Goal: Book appointment/travel/reservation

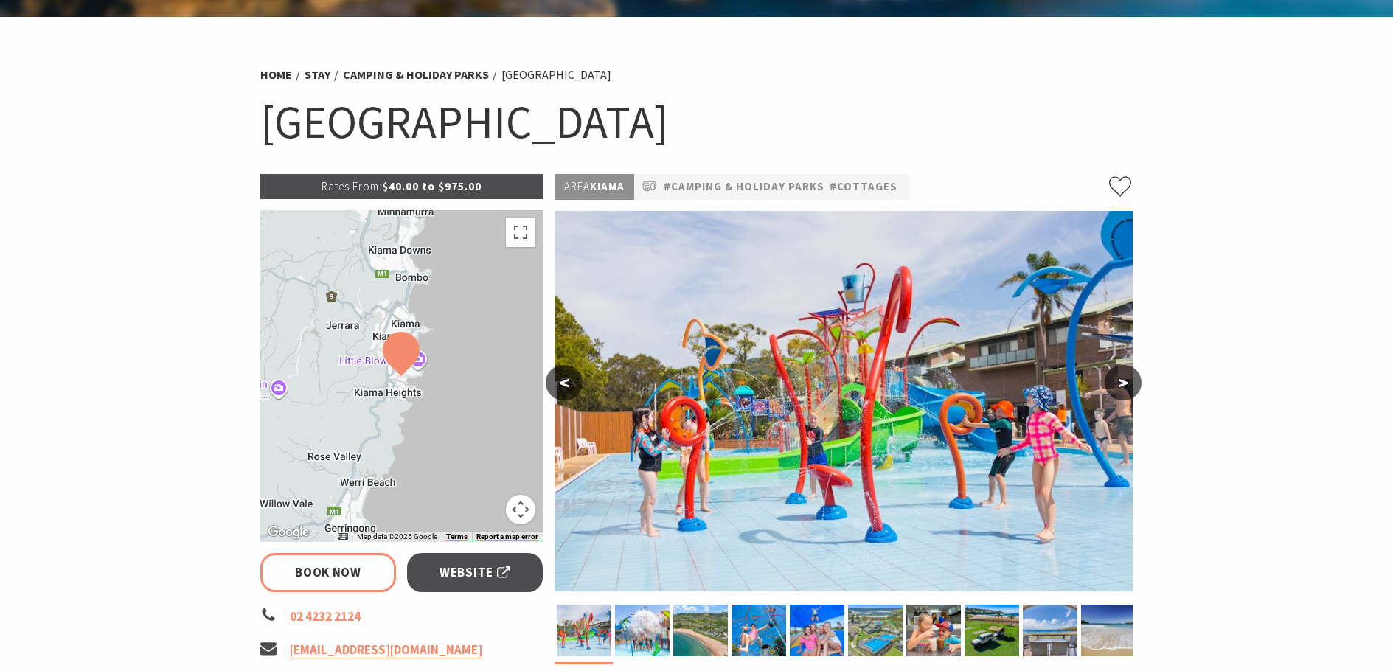
scroll to position [148, 0]
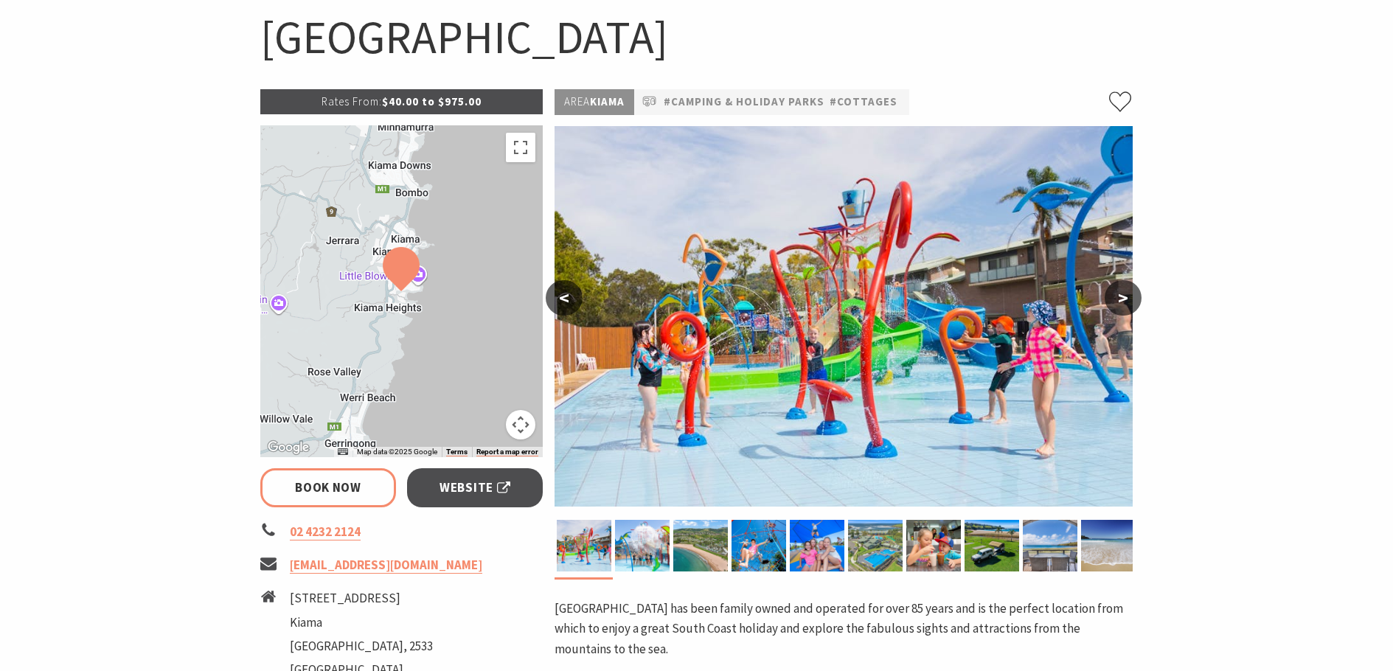
select select "3"
select select "2"
click at [1126, 294] on button ">" at bounding box center [1123, 297] width 37 height 35
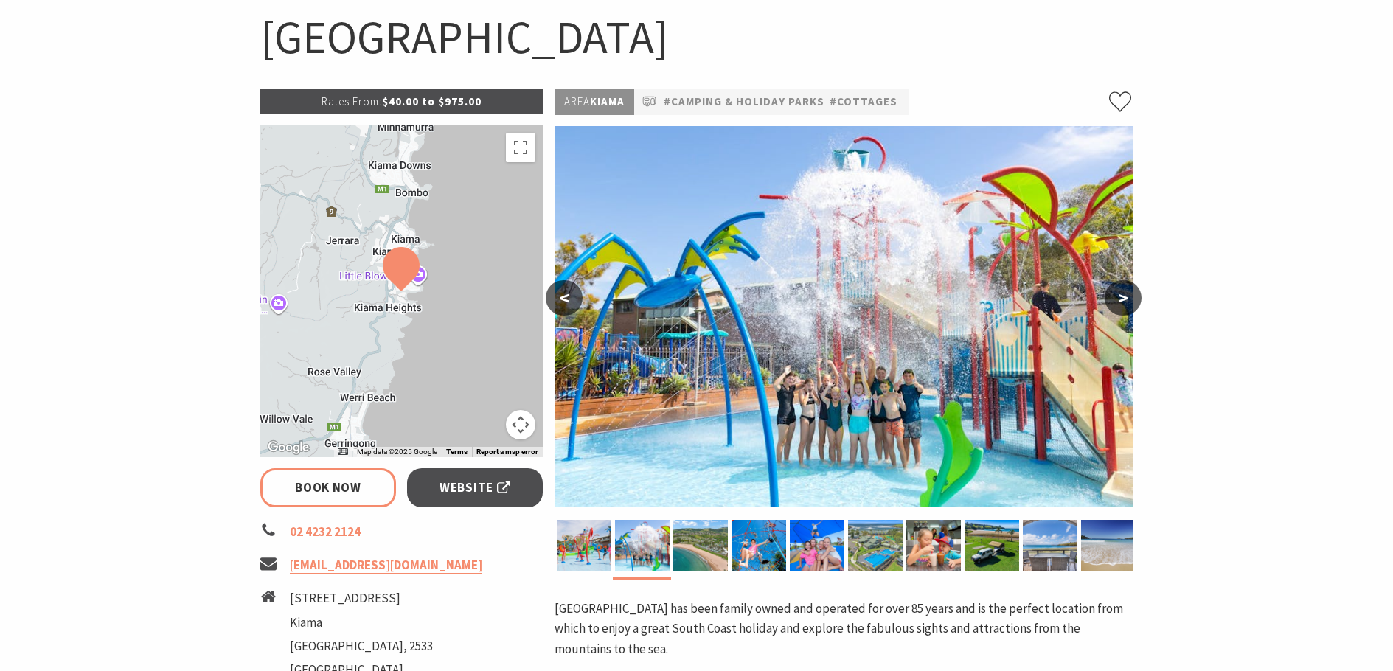
click at [1126, 294] on button ">" at bounding box center [1123, 297] width 37 height 35
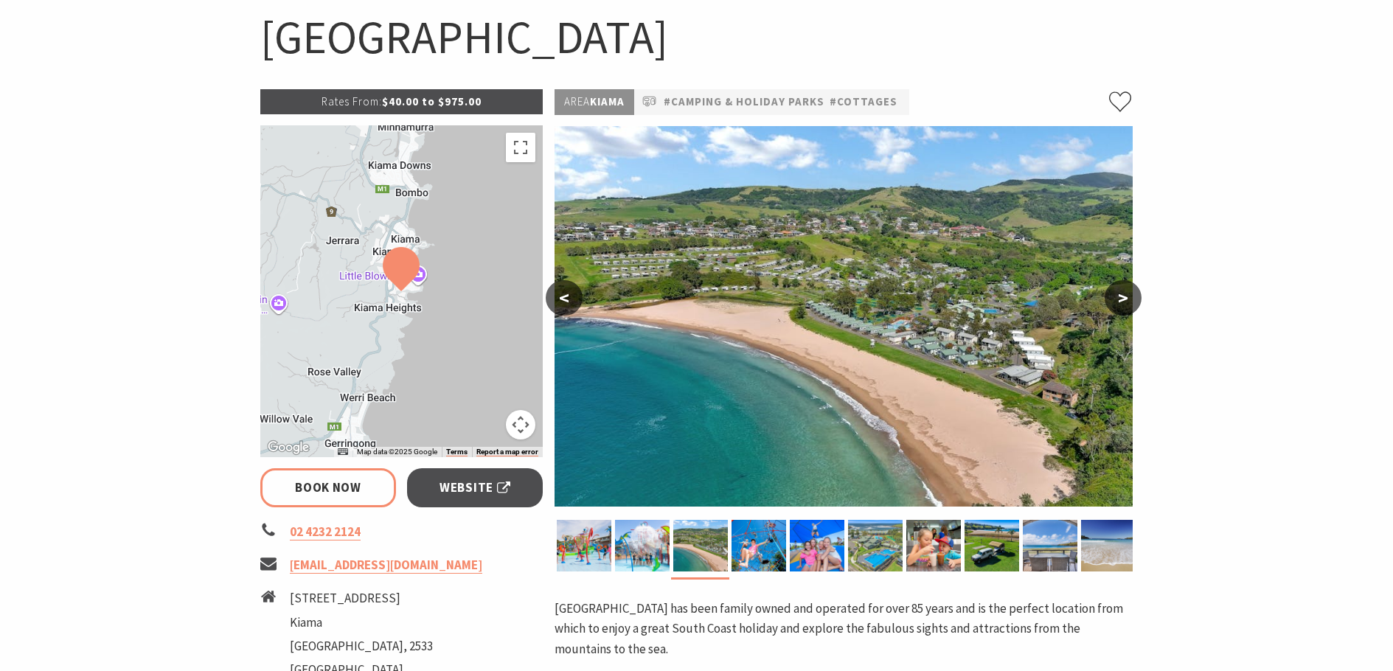
click at [1126, 294] on button ">" at bounding box center [1123, 297] width 37 height 35
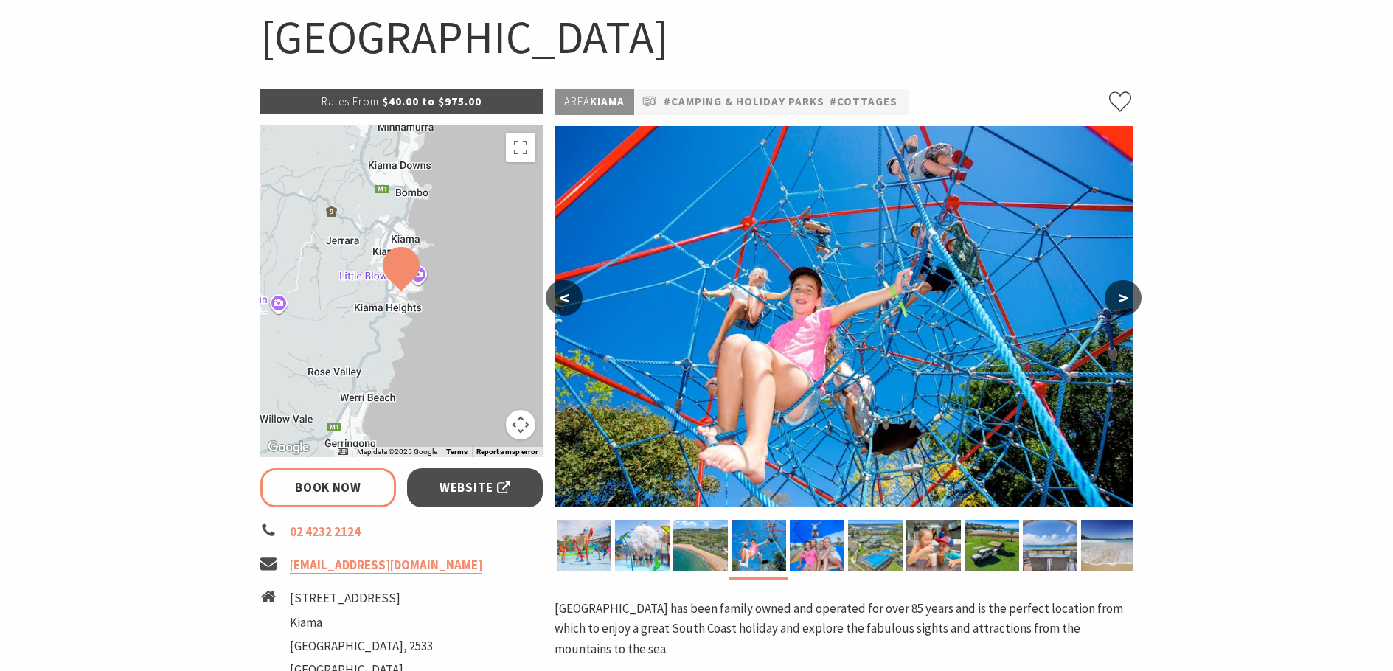
click at [1126, 294] on button ">" at bounding box center [1123, 297] width 37 height 35
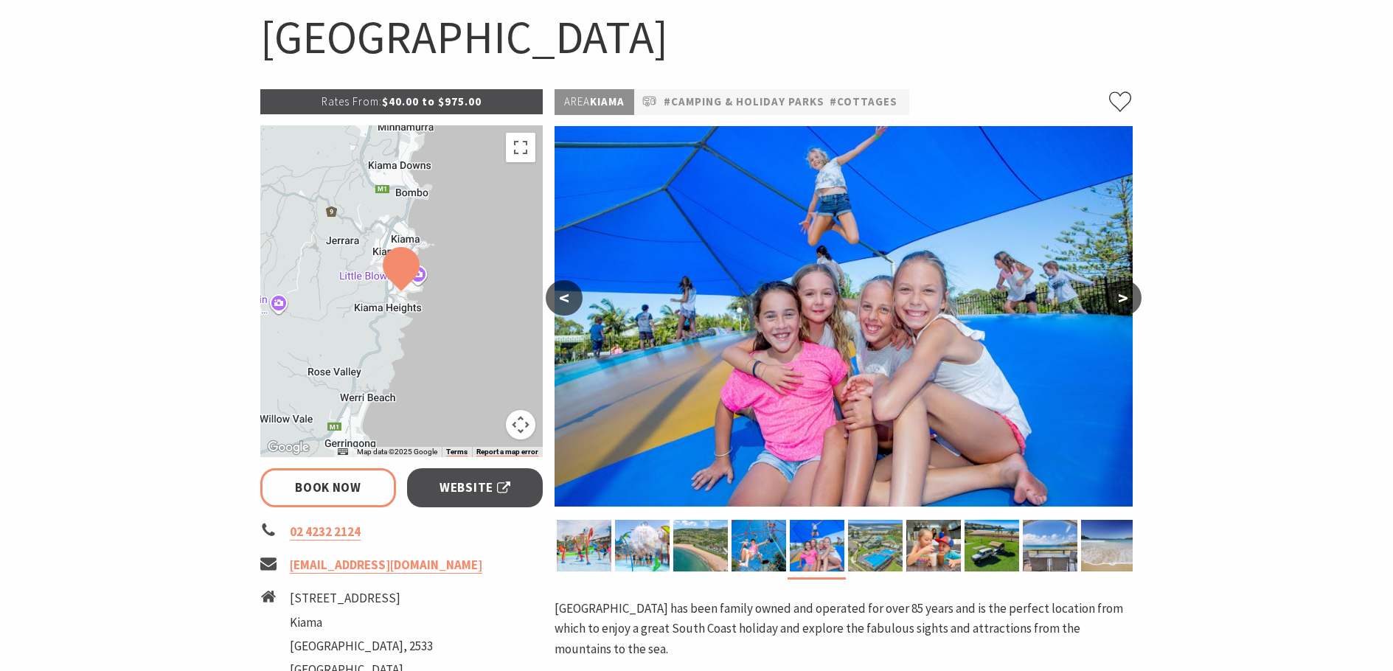
click at [1126, 294] on button ">" at bounding box center [1123, 297] width 37 height 35
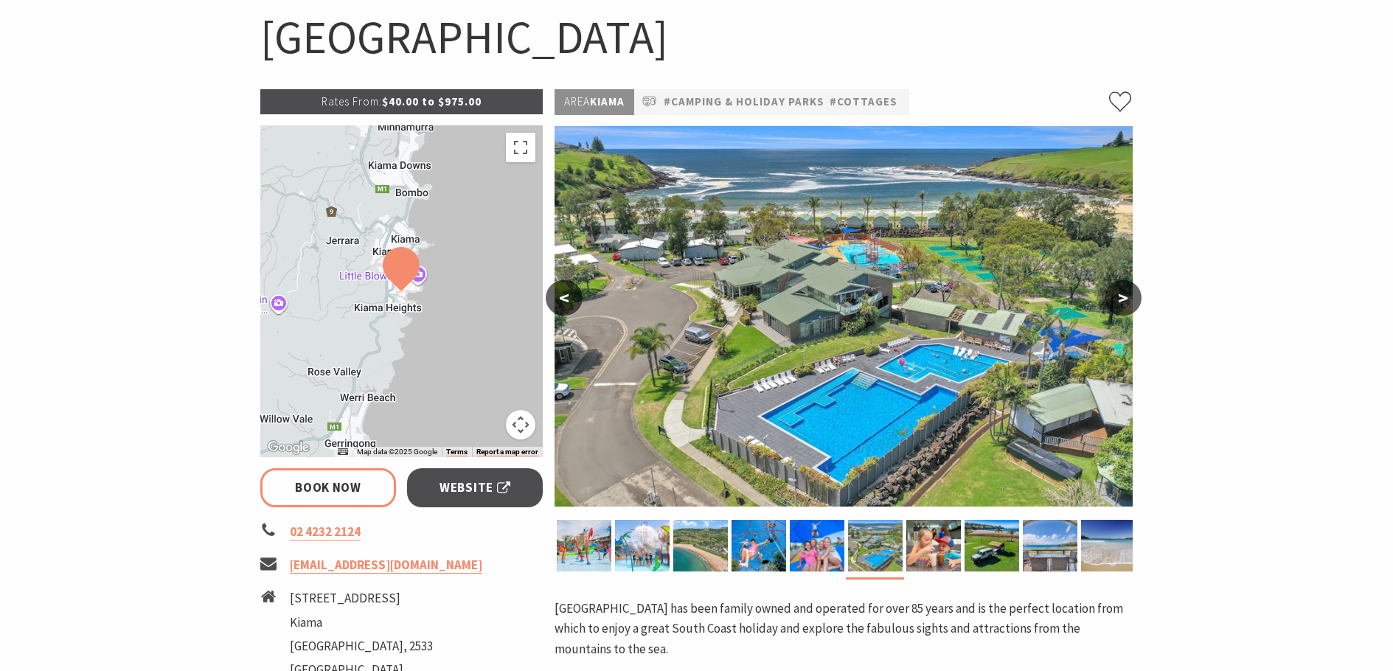
click at [1126, 294] on button ">" at bounding box center [1123, 297] width 37 height 35
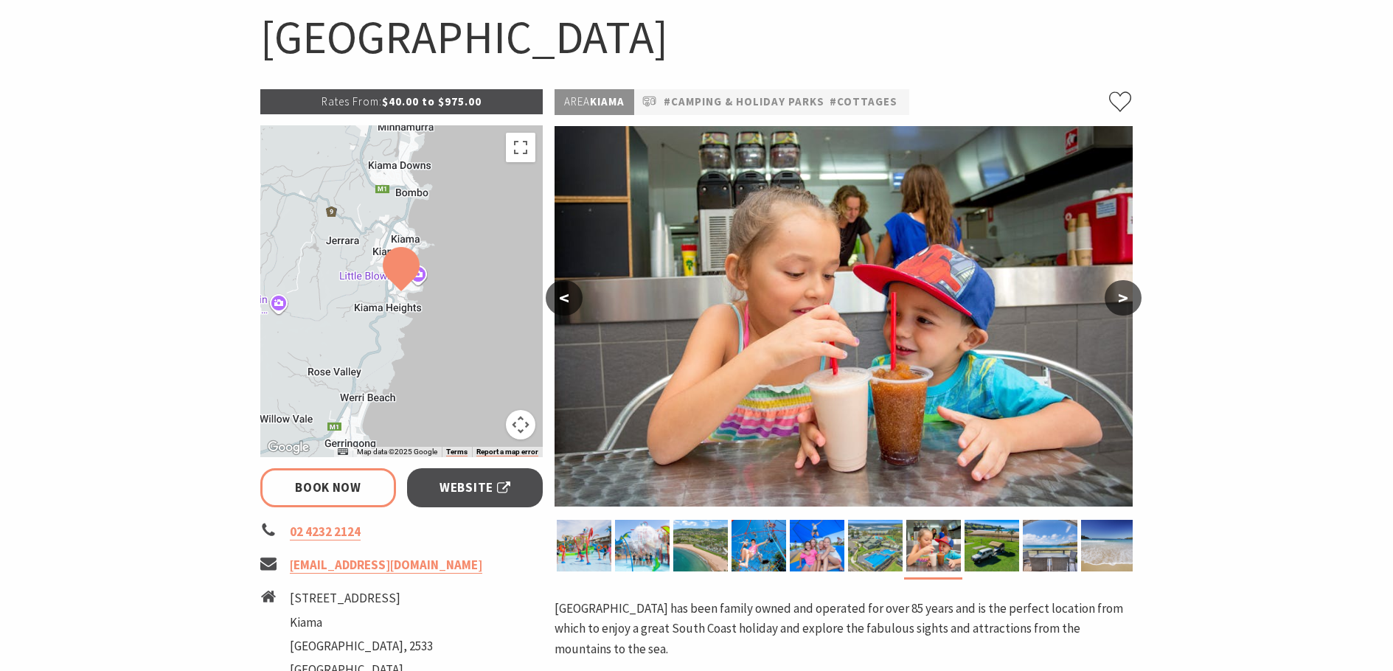
click at [1126, 294] on button ">" at bounding box center [1123, 297] width 37 height 35
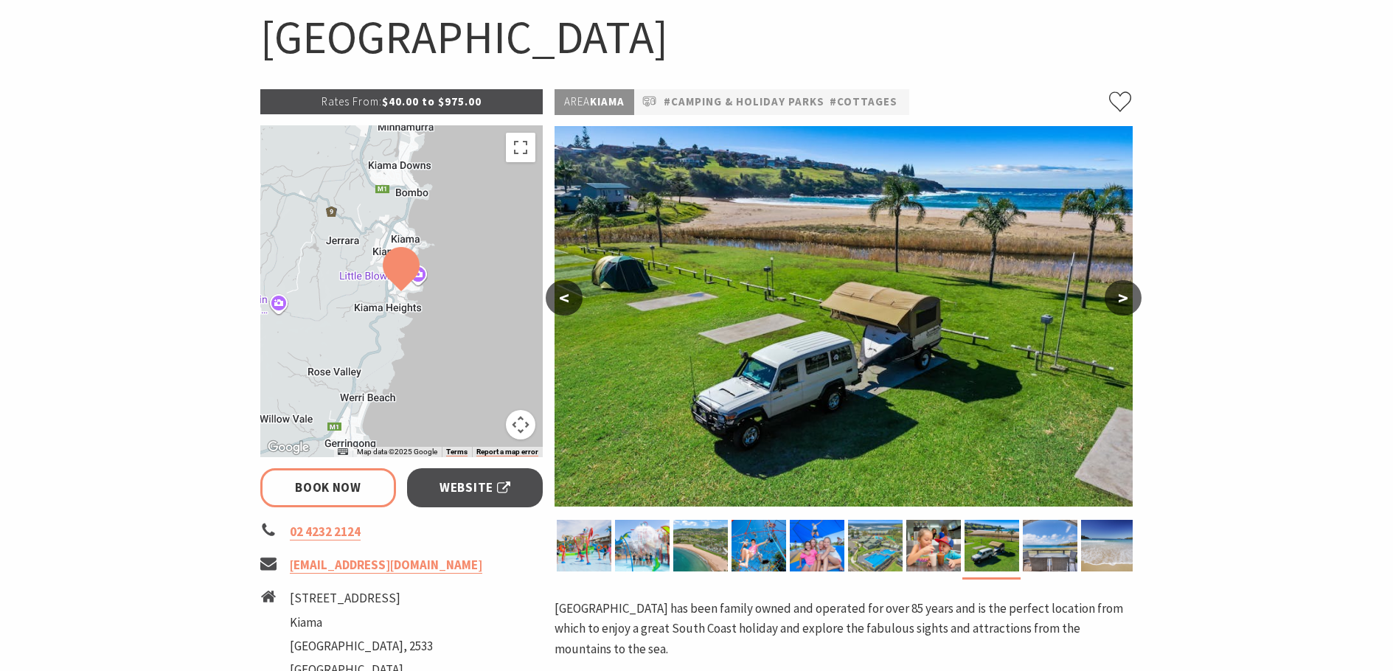
click at [1126, 294] on button ">" at bounding box center [1123, 297] width 37 height 35
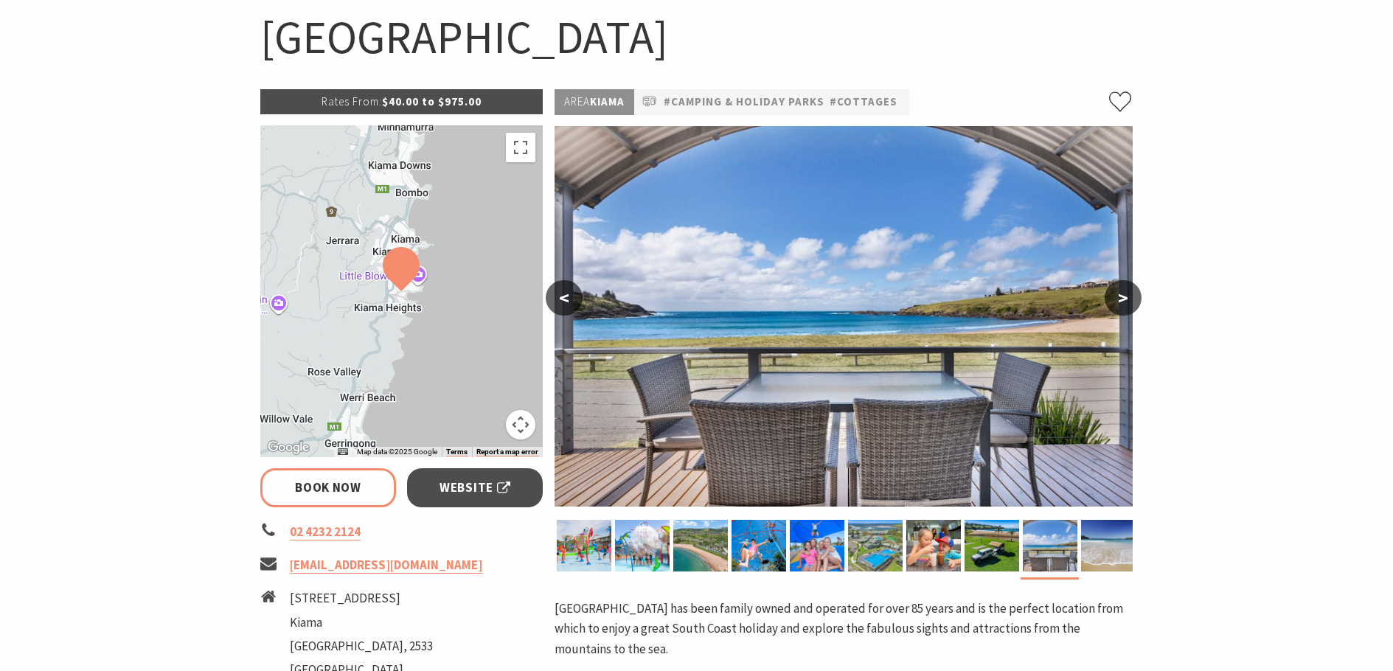
click at [1126, 294] on button ">" at bounding box center [1123, 297] width 37 height 35
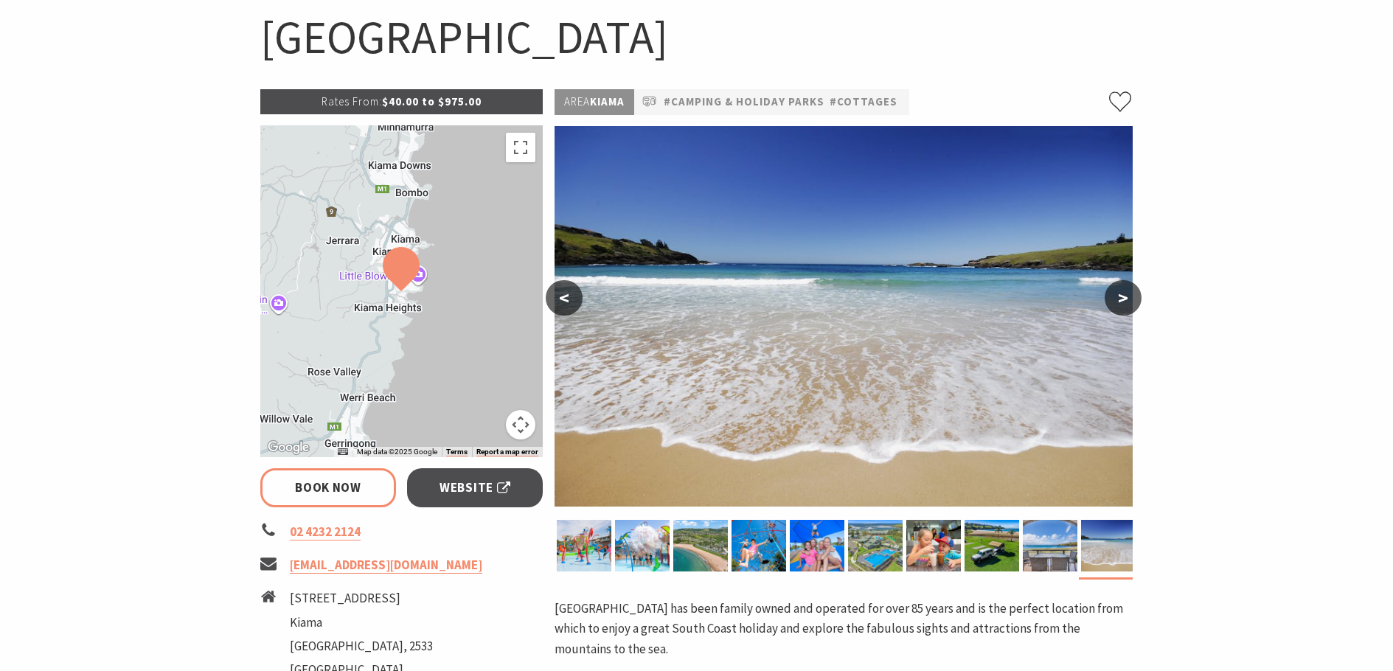
click at [1126, 294] on button ">" at bounding box center [1123, 297] width 37 height 35
click at [1124, 302] on button ">" at bounding box center [1123, 297] width 37 height 35
